Goal: Task Accomplishment & Management: Complete application form

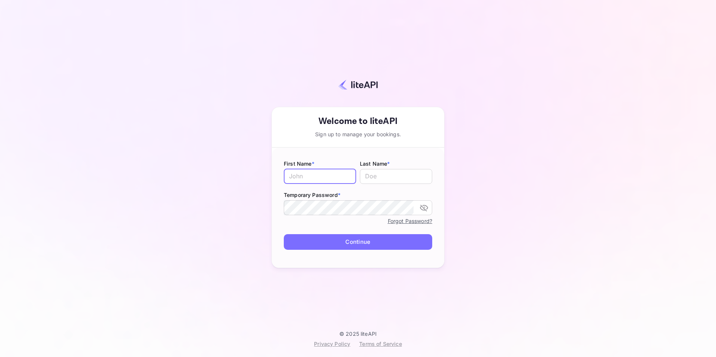
click at [317, 178] on input "text" at bounding box center [320, 176] width 72 height 15
type input "James"
type input "Mosieur"
click at [421, 208] on icon "toggle password visibility" at bounding box center [423, 207] width 9 height 9
click at [367, 243] on button "Continue" at bounding box center [358, 242] width 148 height 16
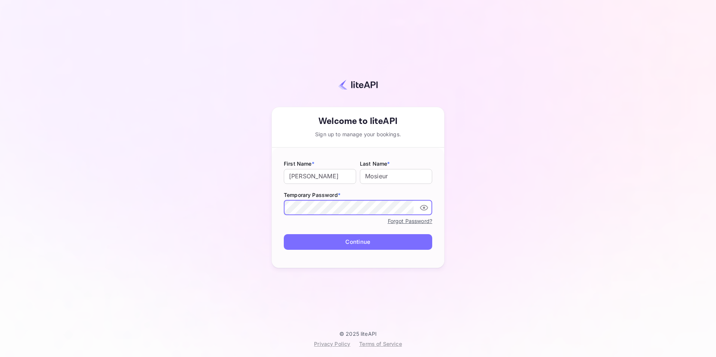
click at [350, 238] on button "Continue" at bounding box center [358, 242] width 148 height 16
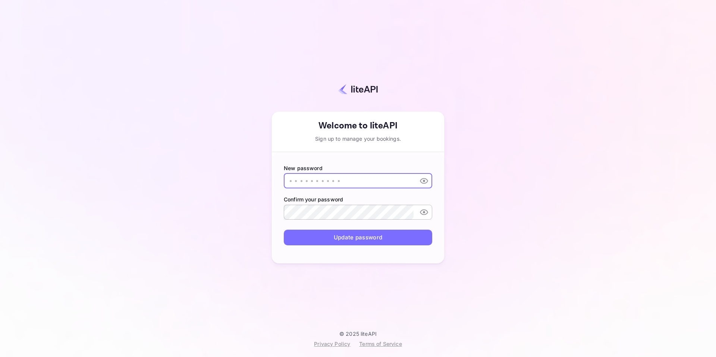
drag, startPoint x: 352, startPoint y: 183, endPoint x: 295, endPoint y: 191, distance: 57.6
click at [295, 191] on form "New password ​ Confirm your password ​ Update password" at bounding box center [358, 207] width 172 height 111
click at [301, 185] on input "text" at bounding box center [349, 181] width 130 height 15
type input "Temp123Zonk!"
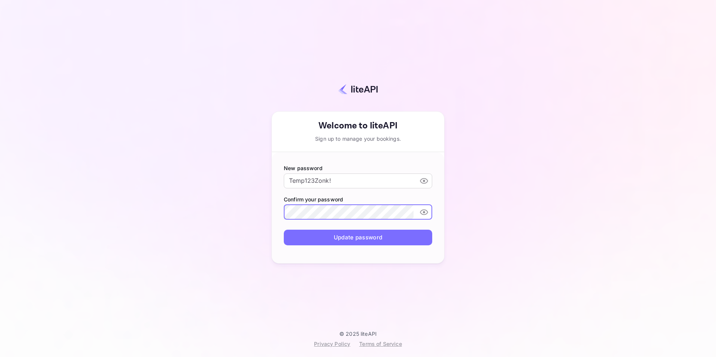
click at [348, 239] on button "Update password" at bounding box center [358, 238] width 148 height 16
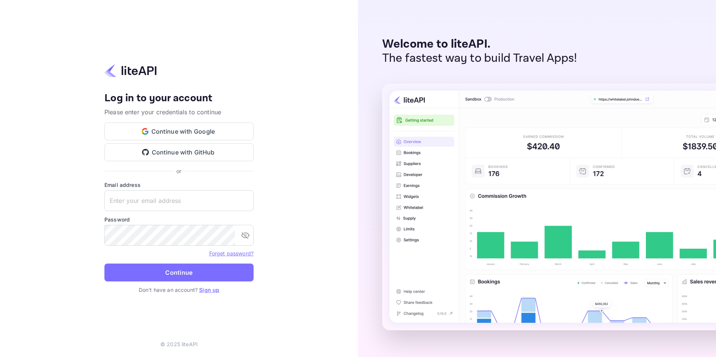
type input "jmosieur@911cellphonebank.org"
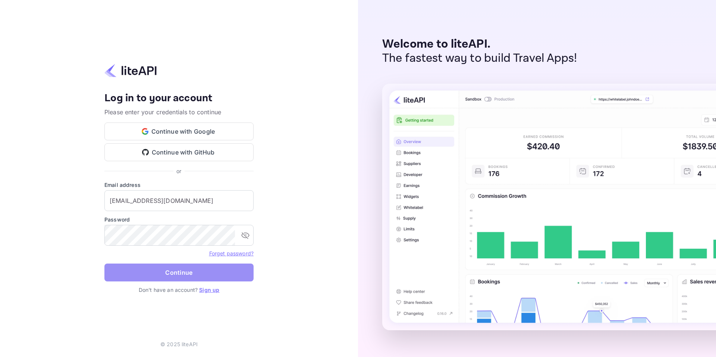
click at [184, 274] on button "Continue" at bounding box center [178, 273] width 149 height 18
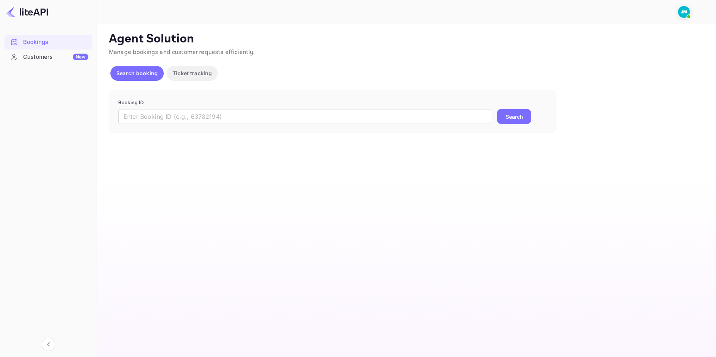
click at [37, 57] on div "Customers New" at bounding box center [55, 57] width 65 height 9
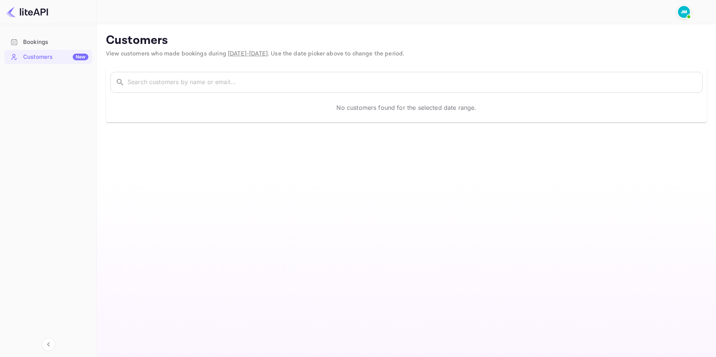
click at [34, 10] on img at bounding box center [27, 12] width 42 height 12
click at [35, 44] on div "Bookings" at bounding box center [55, 42] width 65 height 9
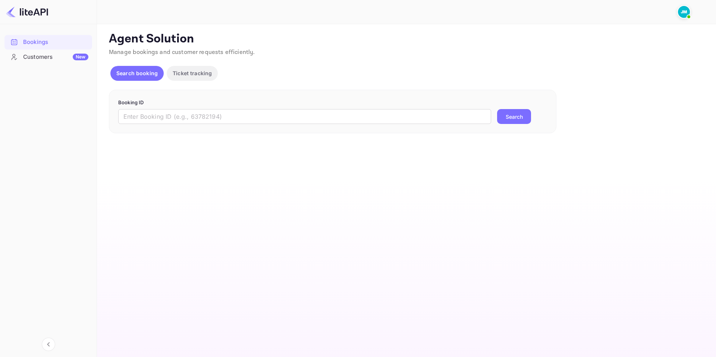
click at [41, 54] on div "Customers New" at bounding box center [55, 57] width 65 height 9
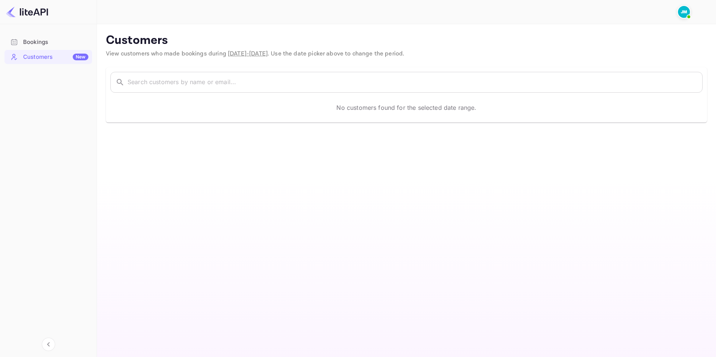
click at [44, 39] on div "Bookings" at bounding box center [55, 42] width 65 height 9
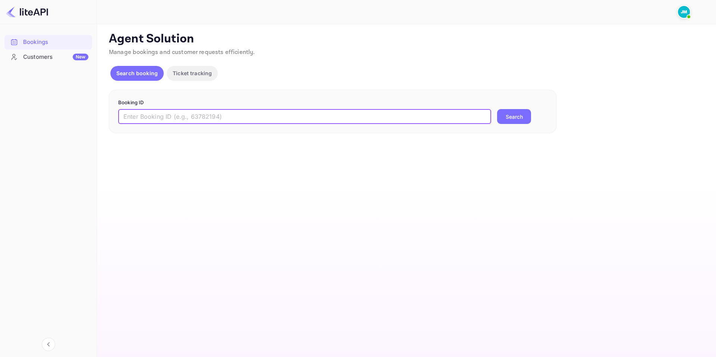
click at [161, 119] on input "text" at bounding box center [304, 116] width 373 height 15
type input "orlando hotels"
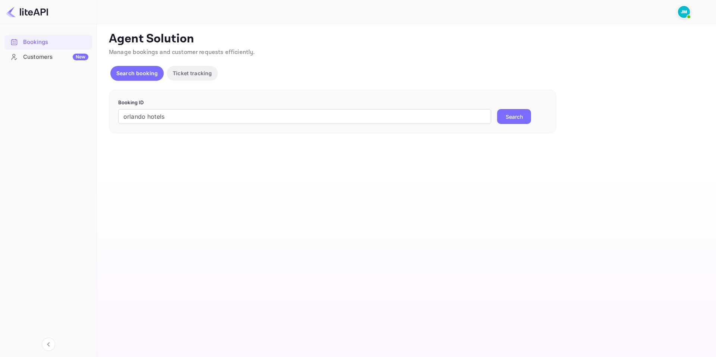
click at [518, 118] on button "Search" at bounding box center [514, 116] width 34 height 15
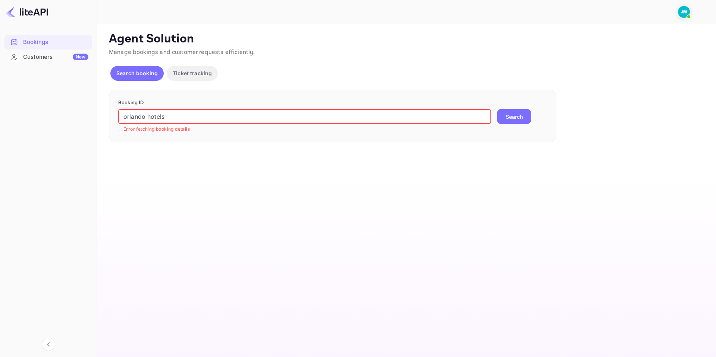
drag, startPoint x: 170, startPoint y: 119, endPoint x: 66, endPoint y: 121, distance: 104.7
click at [67, 116] on div "Bookings Customers New Now you can check your travel website directly from the …" at bounding box center [358, 178] width 716 height 357
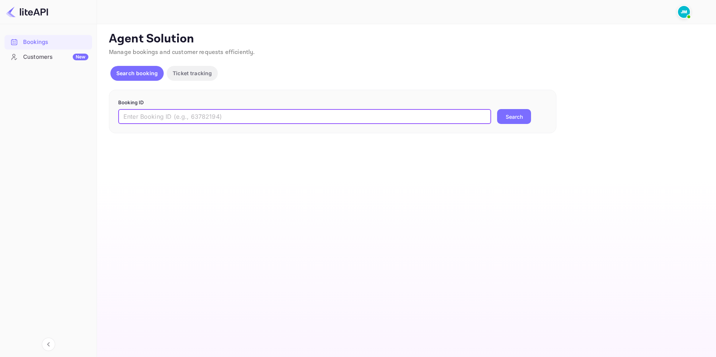
click at [33, 10] on img at bounding box center [27, 12] width 42 height 12
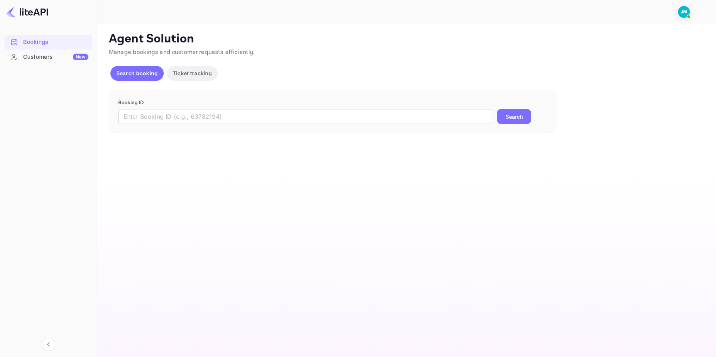
click at [680, 9] on img at bounding box center [684, 12] width 12 height 12
